Goal: Check status: Check status

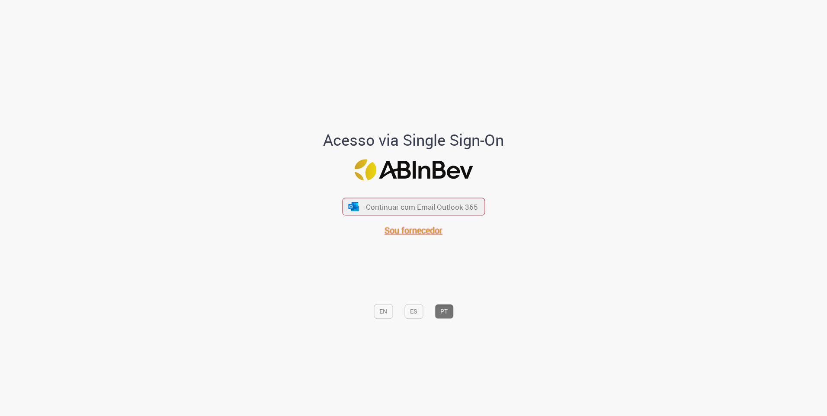
click at [403, 228] on span "Sou fornecedor" at bounding box center [414, 231] width 58 height 12
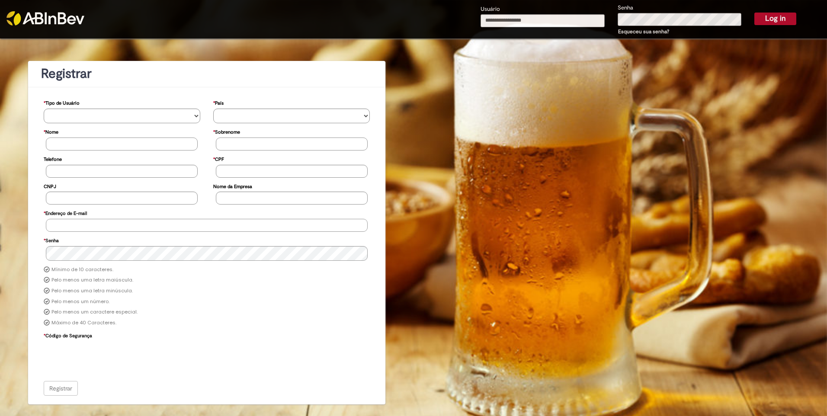
type input "**********"
click at [773, 13] on button "Log in" at bounding box center [775, 19] width 42 height 12
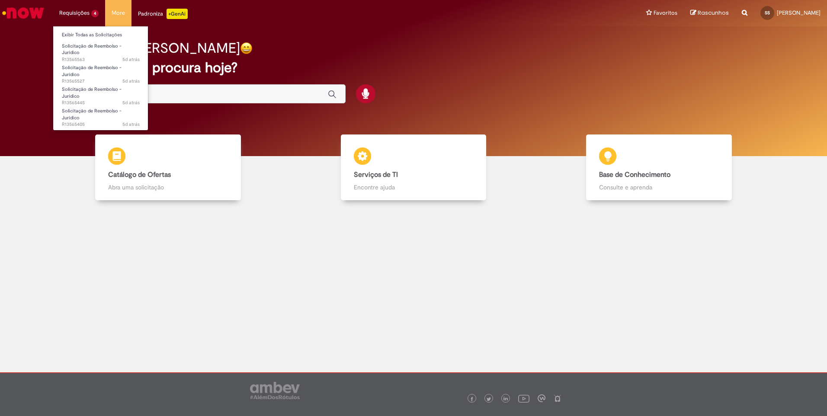
click at [74, 10] on li "Requisições 4 Exibir Todas as Solicitações Solicitação de Reembolso - Jurídico …" at bounding box center [79, 13] width 52 height 26
click at [78, 32] on link "Exibir Todas as Solicitações" at bounding box center [100, 35] width 95 height 10
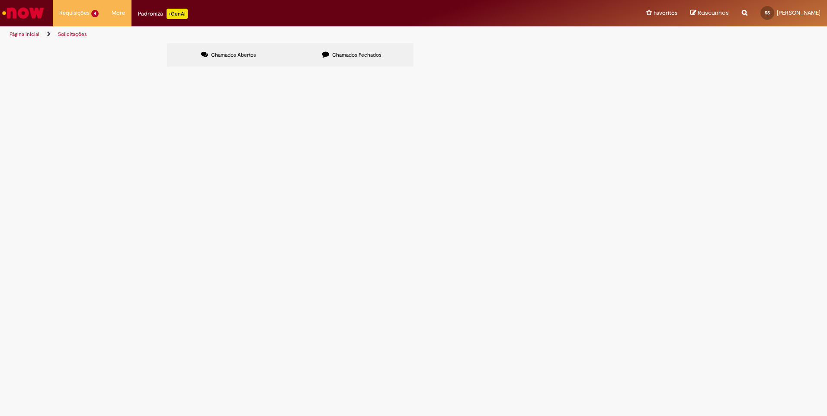
click at [0, 0] on span "Pendente Usuário" at bounding box center [0, 0] width 0 height 0
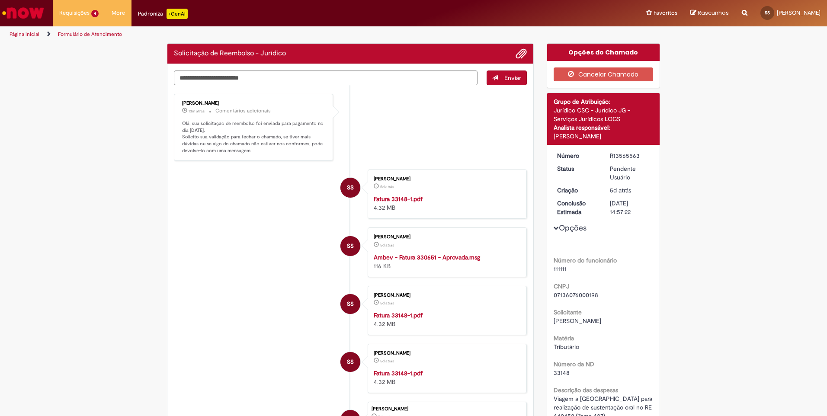
click at [189, 122] on p "Olá, sua solicitação de reembolso foi enviada para pagamento no dia [DATE]. Sol…" at bounding box center [254, 137] width 144 height 34
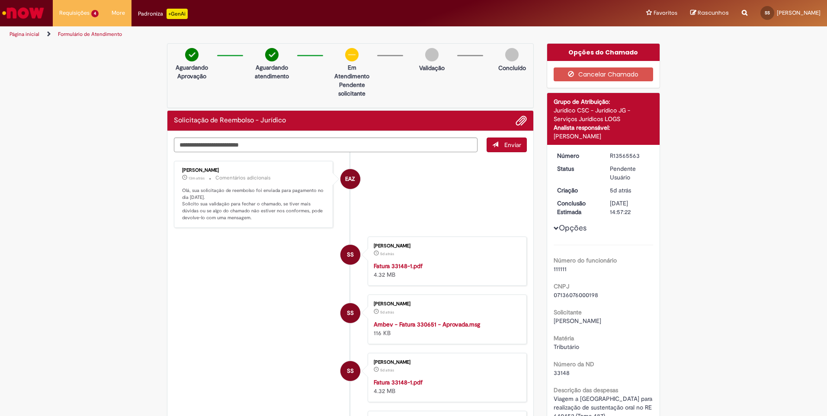
click at [206, 189] on p "Olá, sua solicitação de reembolso foi enviada para pagamento no dia [DATE]. Sol…" at bounding box center [254, 204] width 144 height 34
click at [575, 51] on div "Opções do Chamado" at bounding box center [603, 52] width 113 height 17
click at [289, 182] on p "13m atrás 13 minutos atrás Comentários adicionais" at bounding box center [254, 178] width 144 height 10
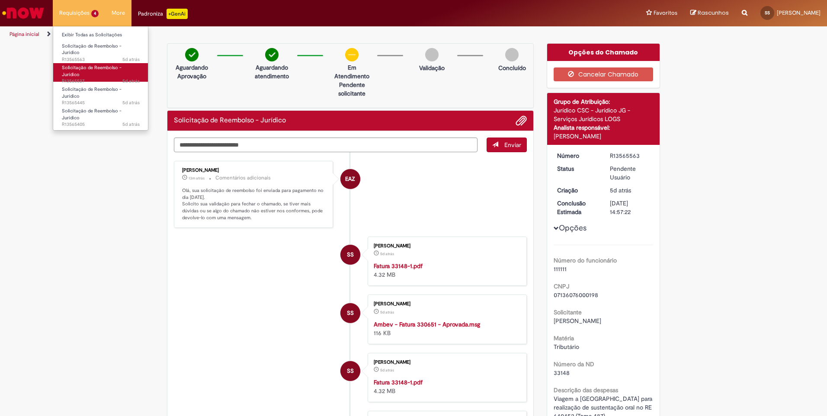
click at [76, 78] on span "5d atrás 5 dias atrás R13565527" at bounding box center [101, 81] width 78 height 7
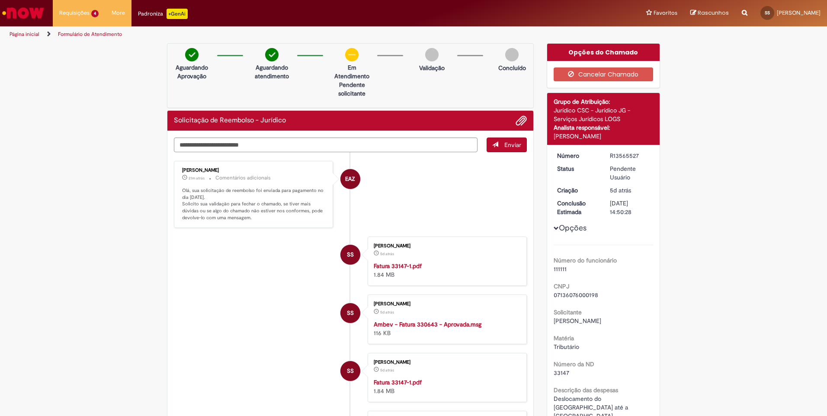
click at [601, 50] on div "Opções do Chamado" at bounding box center [603, 52] width 113 height 17
click at [512, 148] on span "Enviar" at bounding box center [512, 145] width 17 height 8
click at [250, 148] on textarea "Digite sua mensagem aqui..." at bounding box center [326, 145] width 304 height 15
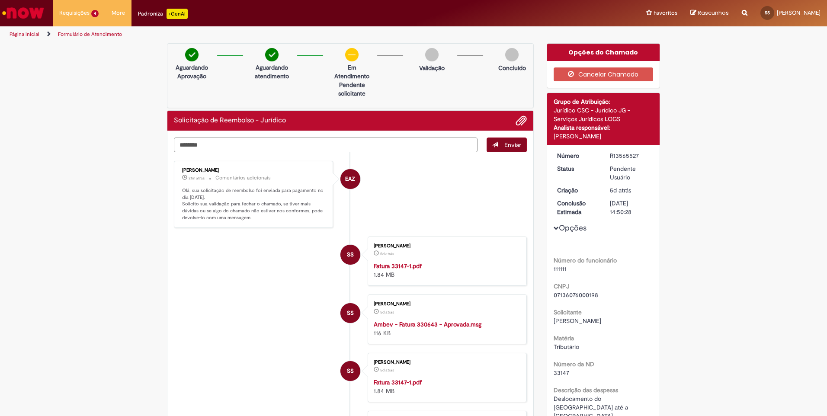
type textarea "********"
click at [492, 147] on span "submit" at bounding box center [495, 144] width 6 height 6
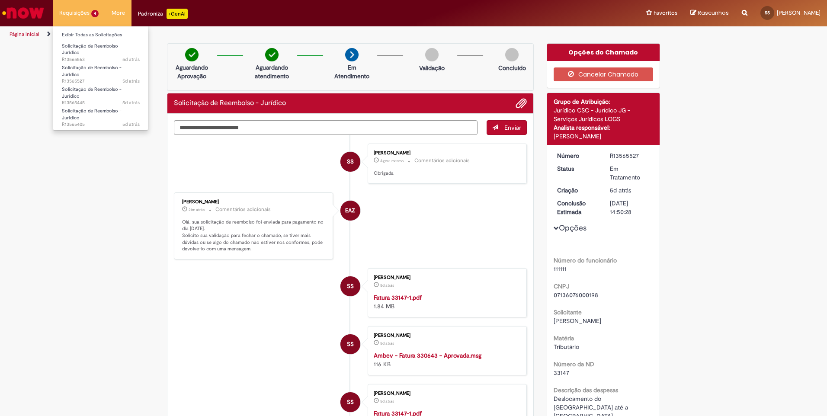
click at [76, 11] on li "Requisições 4 Exibir Todas as Solicitações Solicitação de Reembolso - Jurídico …" at bounding box center [79, 13] width 52 height 26
click at [87, 56] on span "5d atrás 5 dias atrás R13565563" at bounding box center [101, 59] width 78 height 7
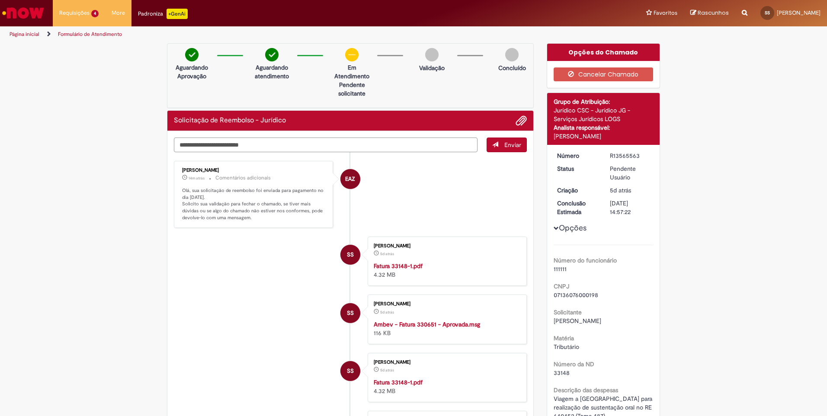
click at [196, 142] on textarea "Digite sua mensagem aqui..." at bounding box center [326, 145] width 304 height 15
type textarea "*********"
click at [492, 144] on span "submit" at bounding box center [495, 144] width 6 height 6
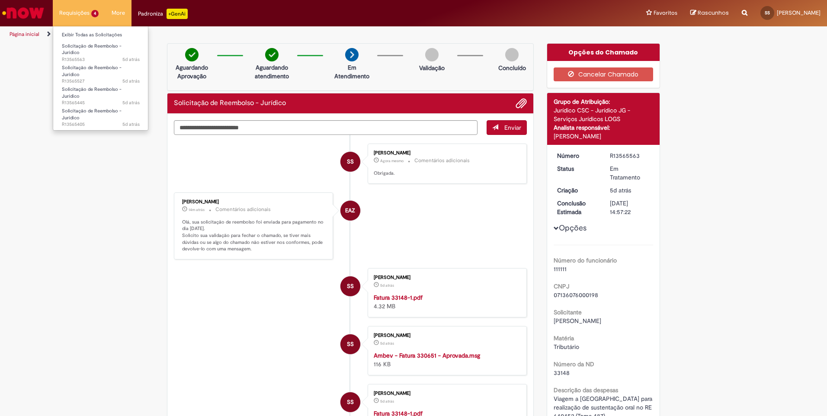
click at [90, 15] on li "Requisições 4 Exibir Todas as Solicitações Solicitação de Reembolso - Jurídico …" at bounding box center [79, 13] width 52 height 26
click at [103, 100] on span "5d atrás 5 dias atrás R13565445" at bounding box center [101, 103] width 78 height 7
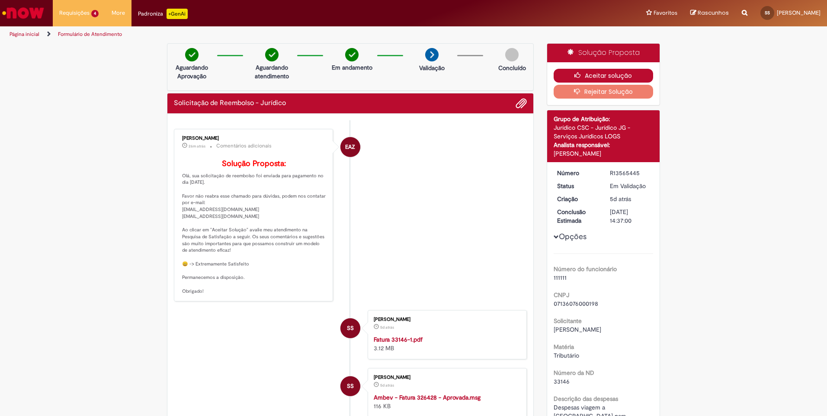
click at [593, 77] on button "Aceitar solução" at bounding box center [604, 76] width 100 height 14
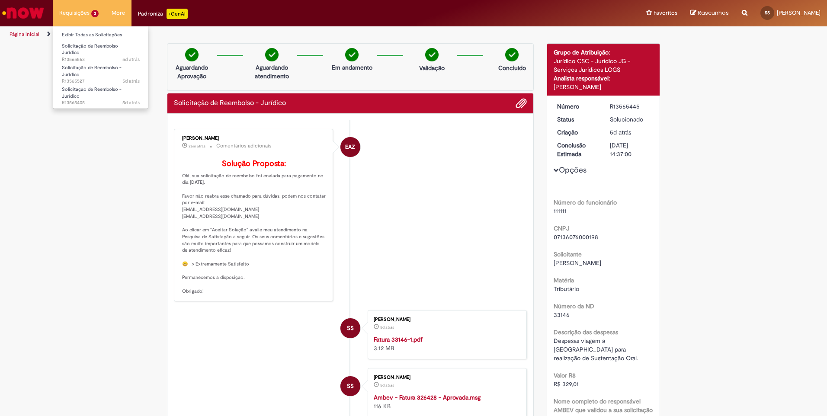
click at [89, 13] on li "Requisições 3 Exibir Todas as Solicitações Solicitação de Reembolso - Jurídico …" at bounding box center [79, 13] width 52 height 26
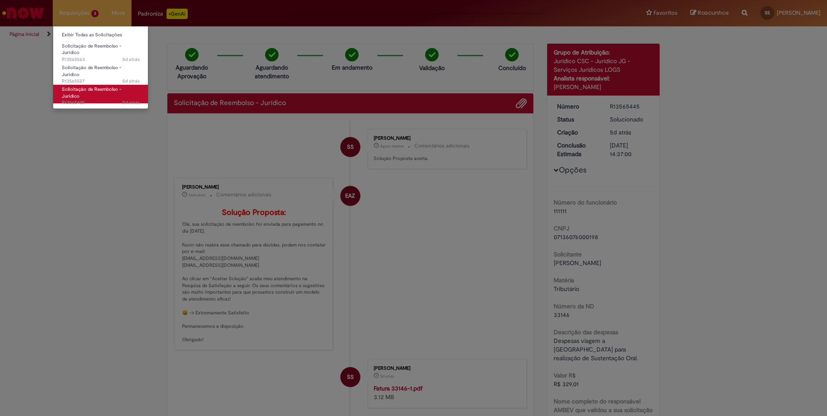
click at [73, 86] on span "Solicitação de Reembolso - Jurídico" at bounding box center [92, 92] width 60 height 13
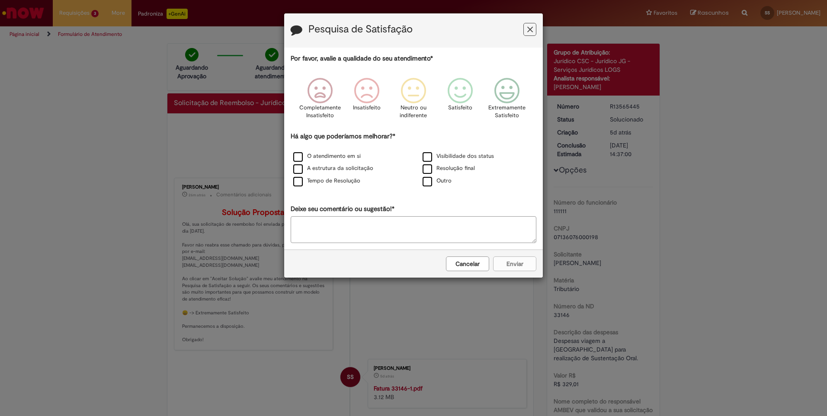
click at [533, 30] on button "Feedback" at bounding box center [529, 29] width 13 height 13
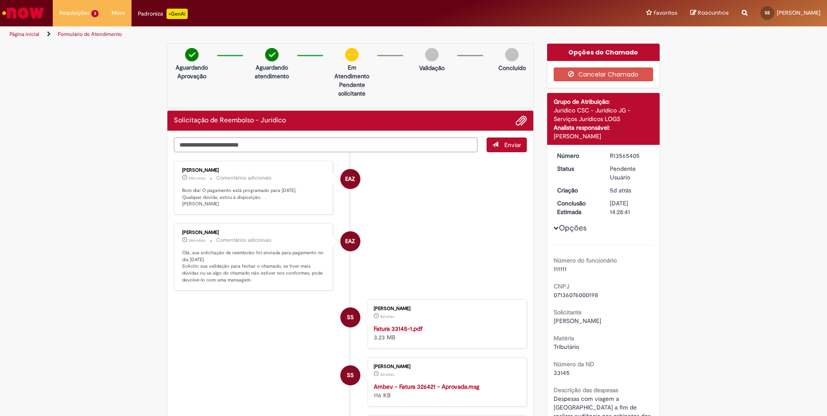
click at [226, 148] on textarea "Digite sua mensagem aqui..." at bounding box center [326, 145] width 304 height 15
type textarea "*********"
click at [509, 146] on span "Enviar" at bounding box center [512, 145] width 17 height 8
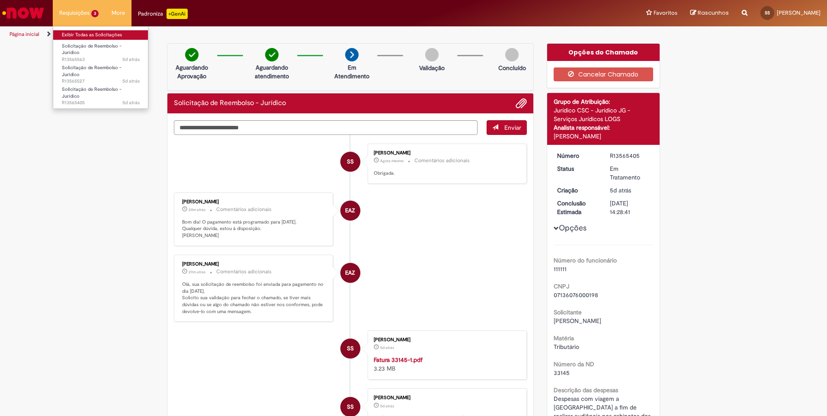
click at [81, 36] on link "Exibir Todas as Solicitações" at bounding box center [100, 35] width 95 height 10
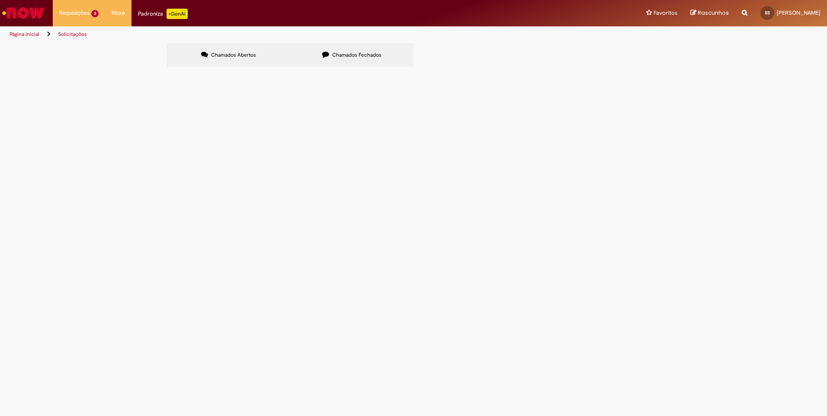
click at [0, 0] on span "Despesas com viagem a Brasília a fim de realizar audiência nos gabinetes dos Mi…" at bounding box center [0, 0] width 0 height 0
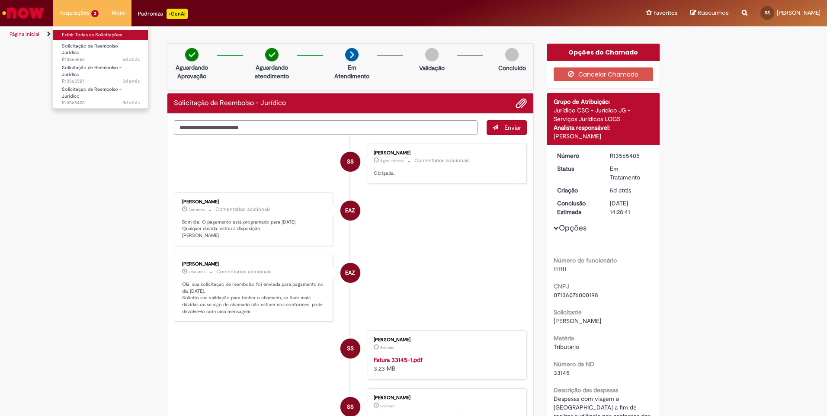
click at [71, 33] on link "Exibir Todas as Solicitações" at bounding box center [100, 35] width 95 height 10
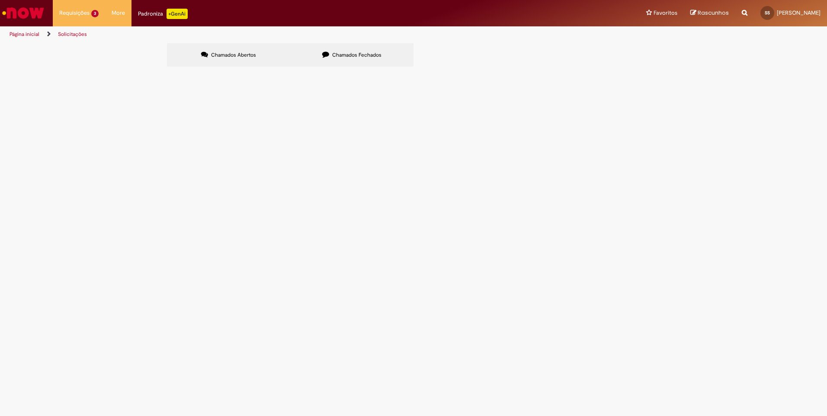
click at [0, 0] on button at bounding box center [0, 0] width 0 height 0
click at [359, 56] on span "Chamados Fechados" at bounding box center [356, 54] width 49 height 7
drag, startPoint x: 532, startPoint y: 140, endPoint x: 352, endPoint y: 74, distance: 191.6
click at [0, 0] on td "Solucionado" at bounding box center [0, 0] width 0 height 0
click at [254, 53] on label "Chamados Abertos" at bounding box center [228, 54] width 123 height 23
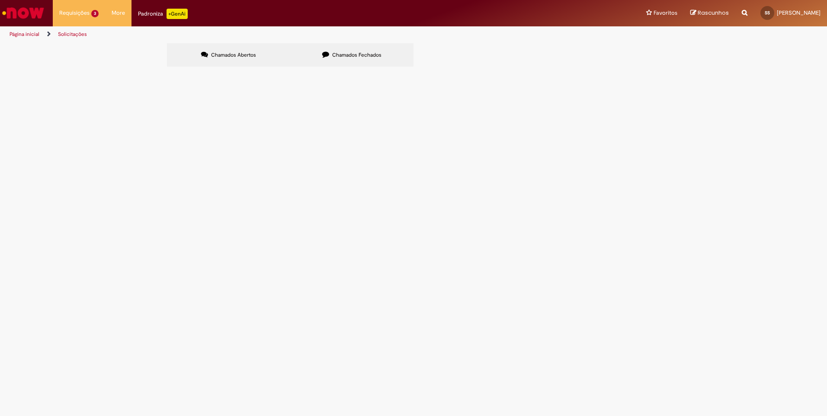
click at [0, 0] on button at bounding box center [0, 0] width 0 height 0
click at [408, 279] on main "Solicitações Chamados Abertos Chamados Fechados Itens solicitados Exportar como…" at bounding box center [413, 229] width 827 height 373
